Goal: Task Accomplishment & Management: Use online tool/utility

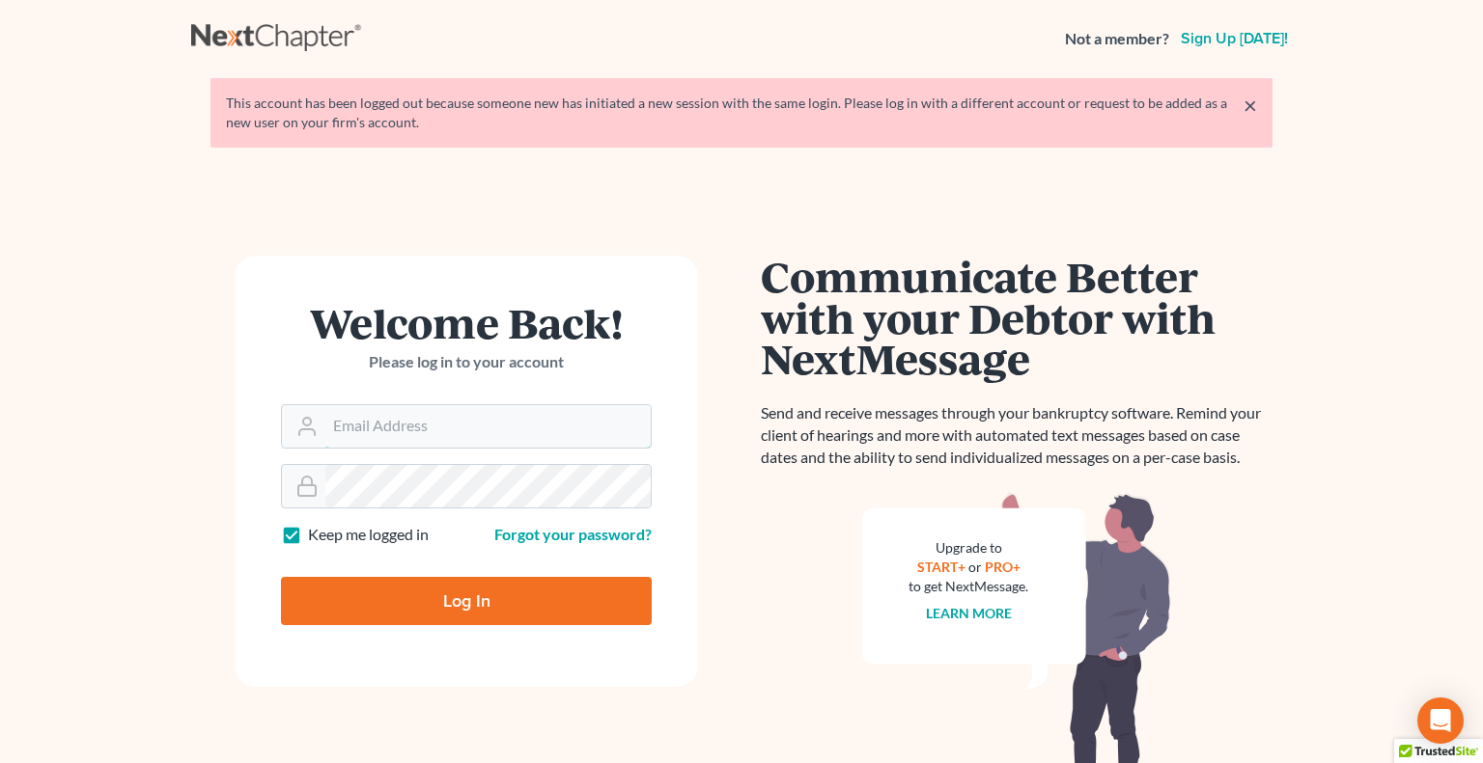
type input "[PERSON_NAME][EMAIL_ADDRESS][DOMAIN_NAME]"
click at [325, 595] on input "Log In" at bounding box center [466, 601] width 371 height 48
type input "Thinking..."
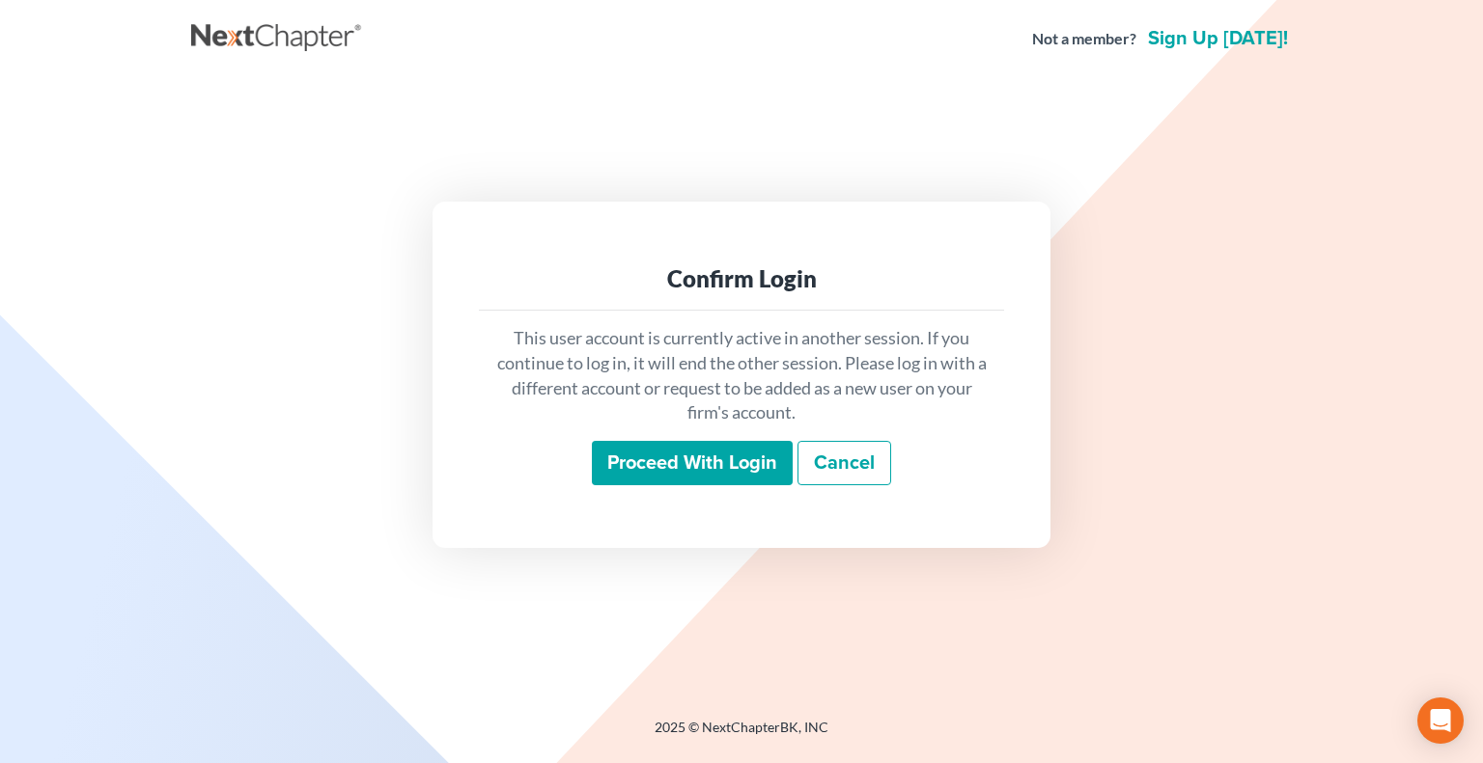
click at [692, 466] on input "Proceed with login" at bounding box center [692, 463] width 201 height 44
